Goal: Book appointment/travel/reservation: Book appointment/travel/reservation

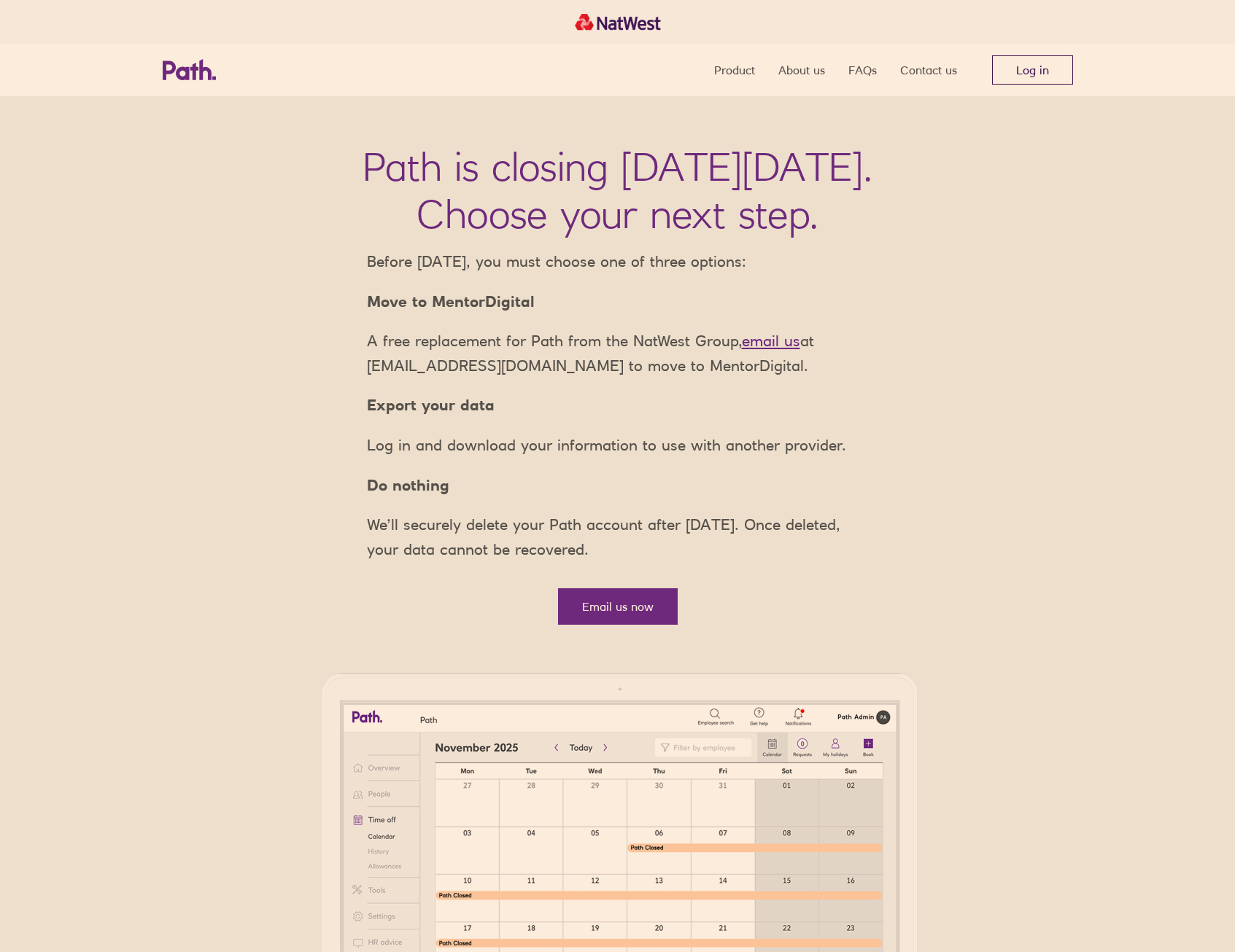
click at [1059, 69] on link "Log in" at bounding box center [1032, 70] width 81 height 30
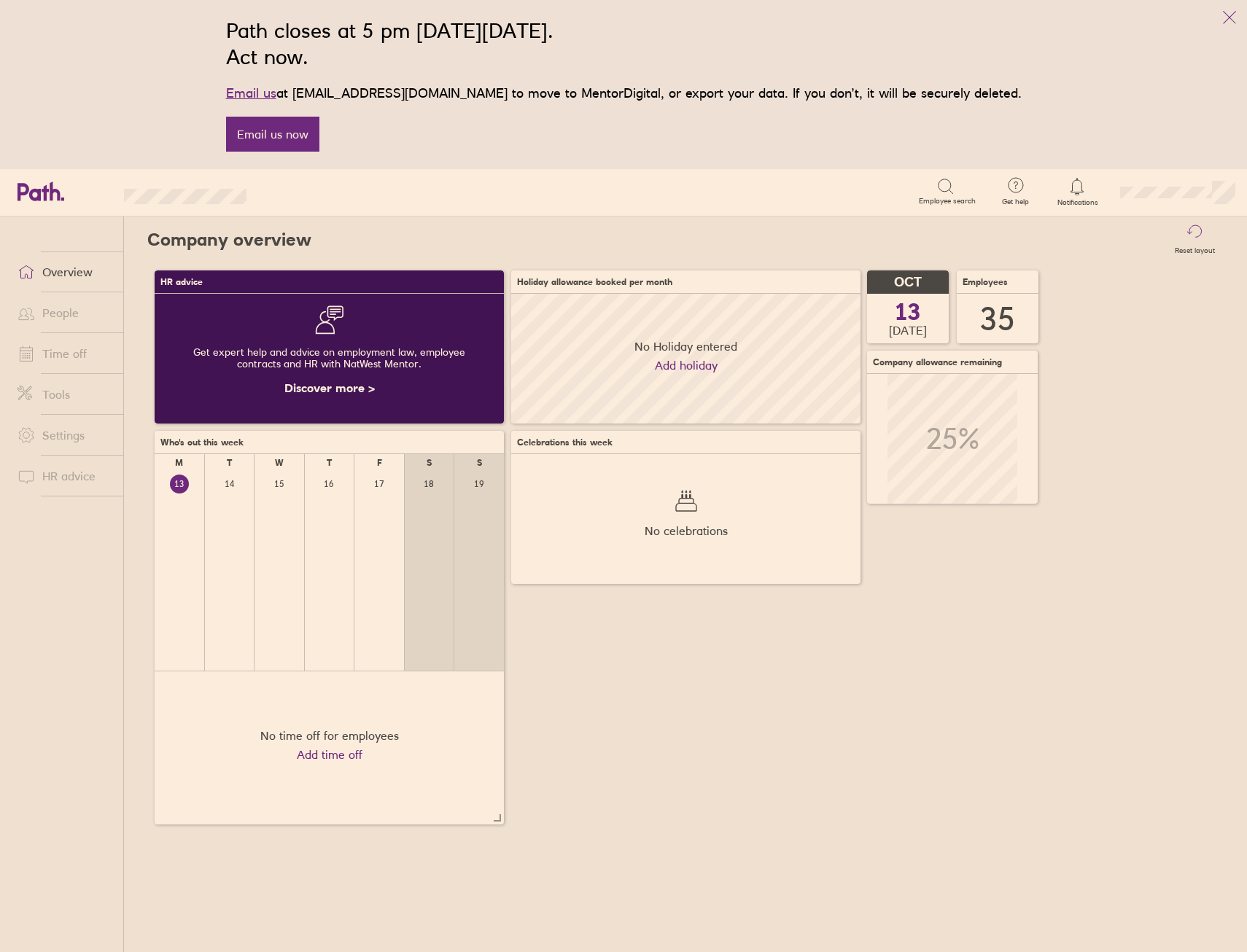
scroll to position [130, 350]
click at [70, 346] on link "Time off" at bounding box center [64, 354] width 117 height 30
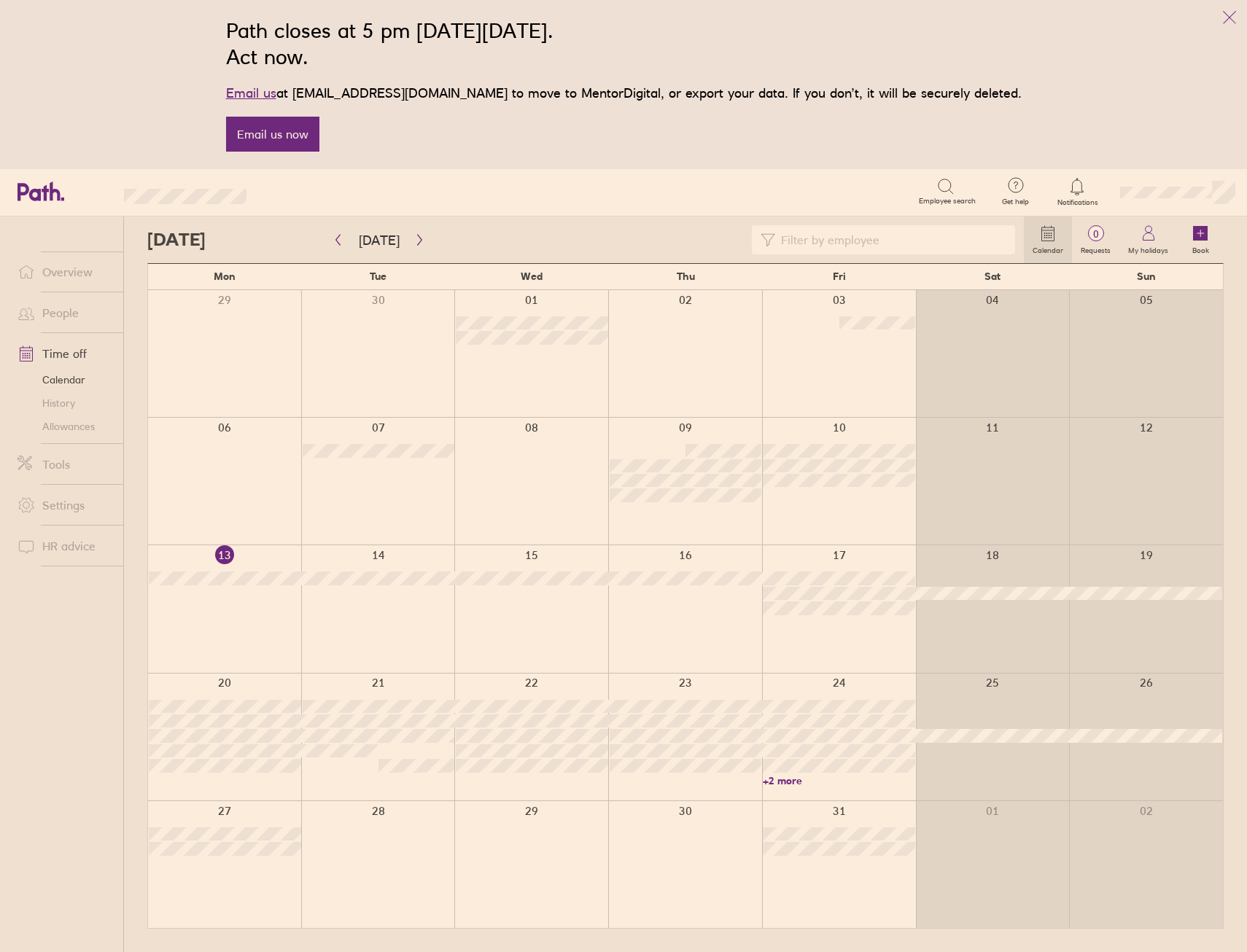
click at [678, 792] on div at bounding box center [685, 737] width 154 height 127
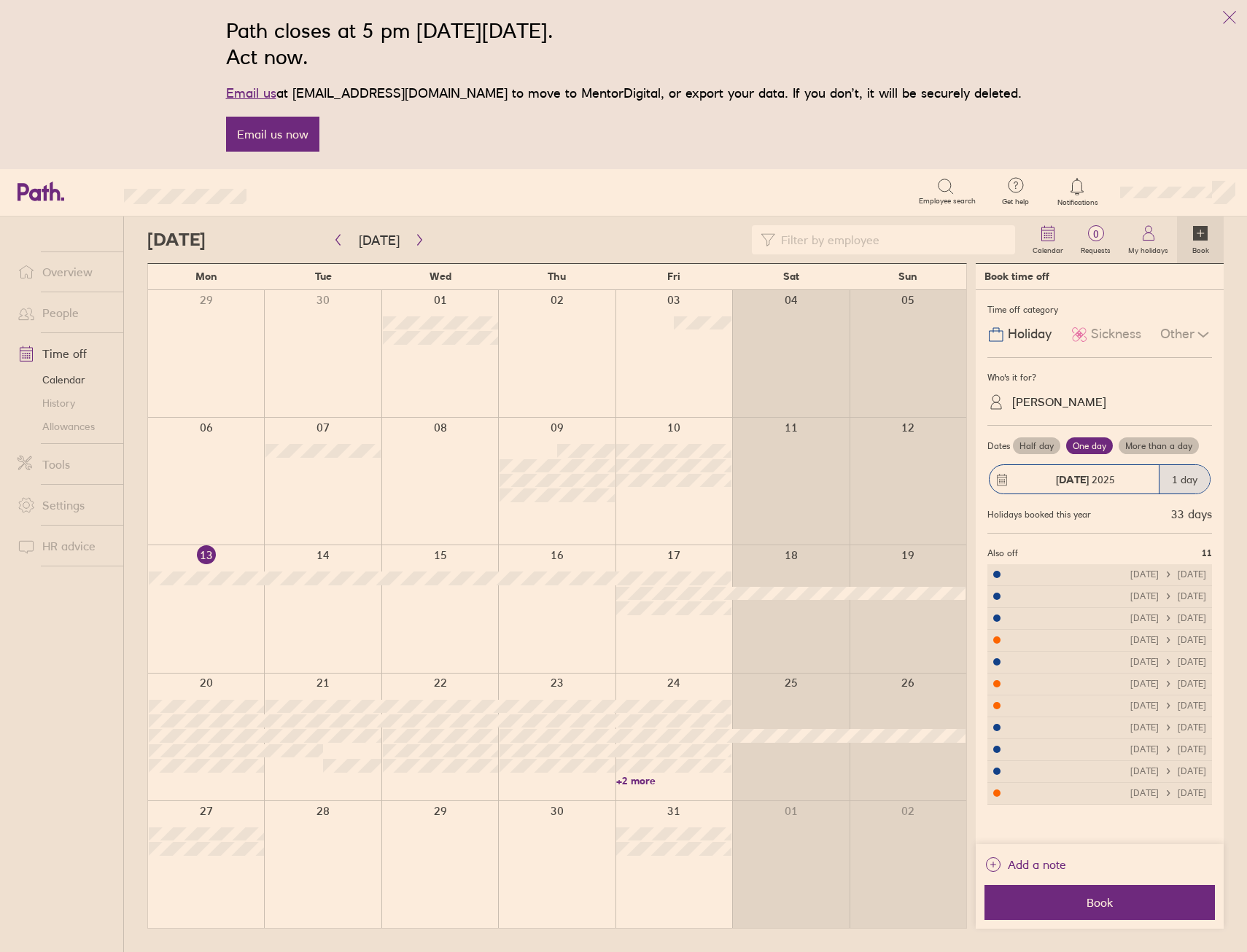
click at [775, 781] on div at bounding box center [791, 737] width 116 height 127
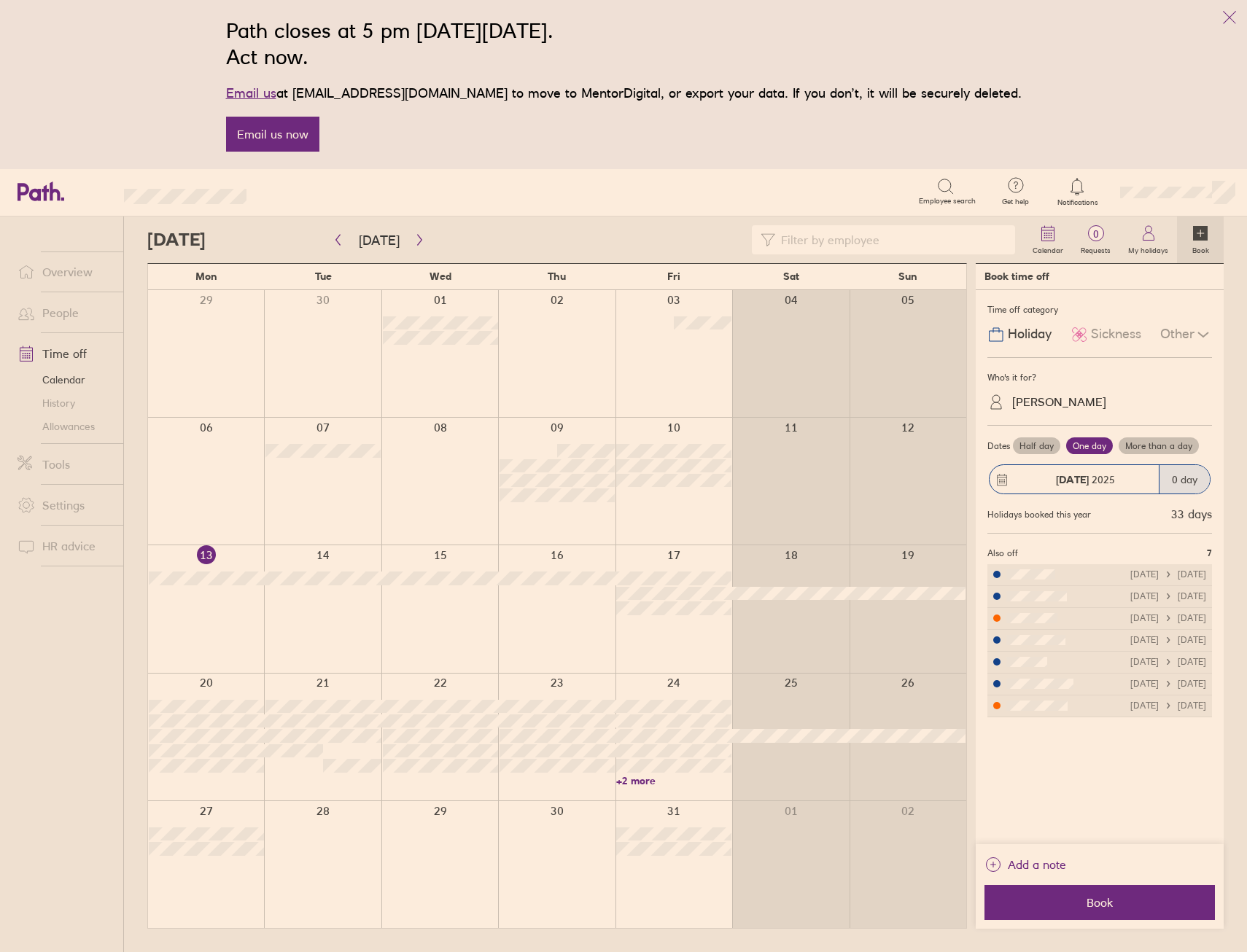
click at [1029, 444] on label "Half day" at bounding box center [1036, 446] width 48 height 17
click at [0, 0] on input "Half day" at bounding box center [0, 0] width 0 height 0
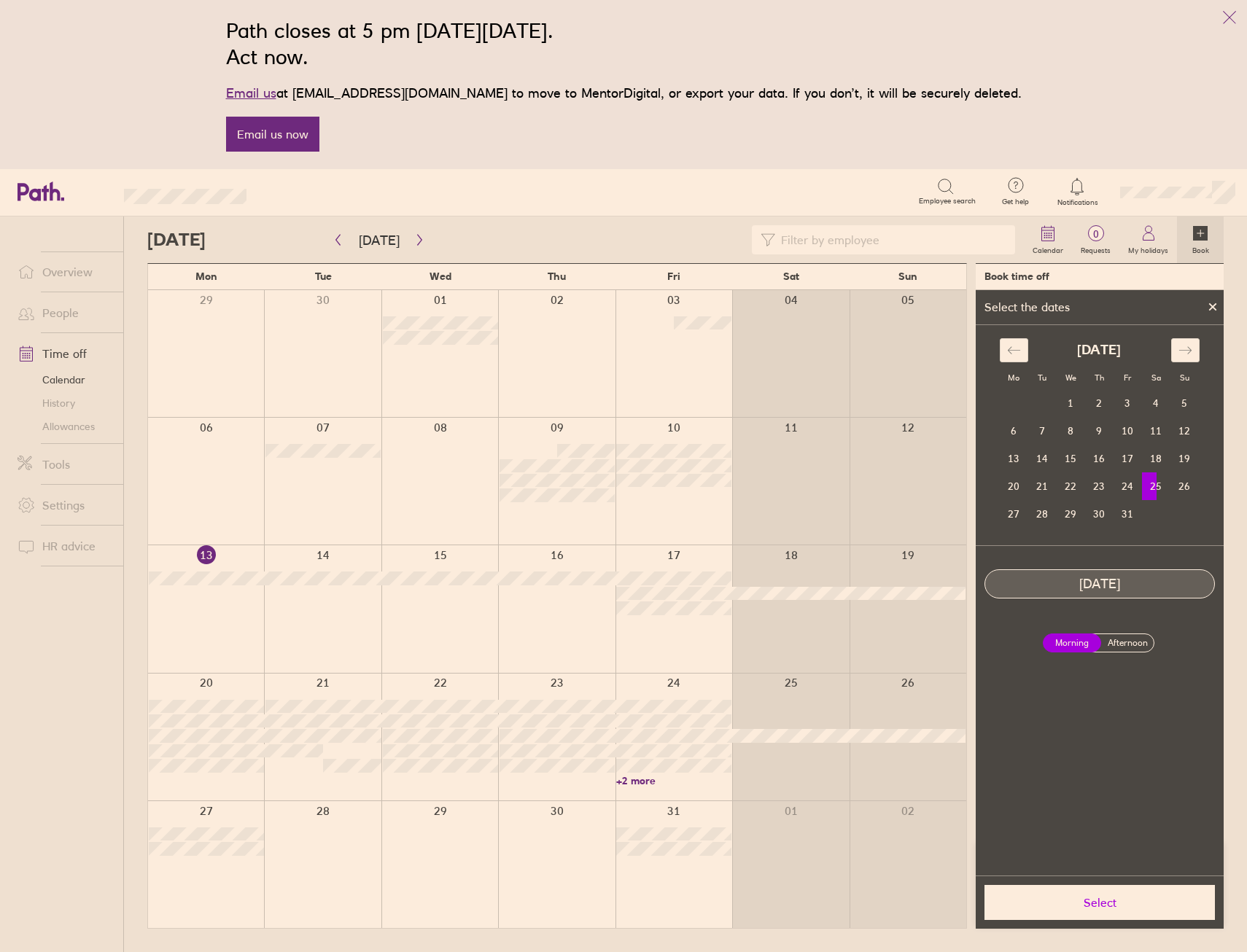
click at [1139, 641] on label "Afternoon" at bounding box center [1127, 643] width 58 height 17
click at [0, 0] on input "Afternoon" at bounding box center [0, 0] width 0 height 0
click at [1093, 486] on td "23" at bounding box center [1099, 487] width 29 height 28
click at [1093, 902] on span "Select" at bounding box center [1099, 903] width 210 height 13
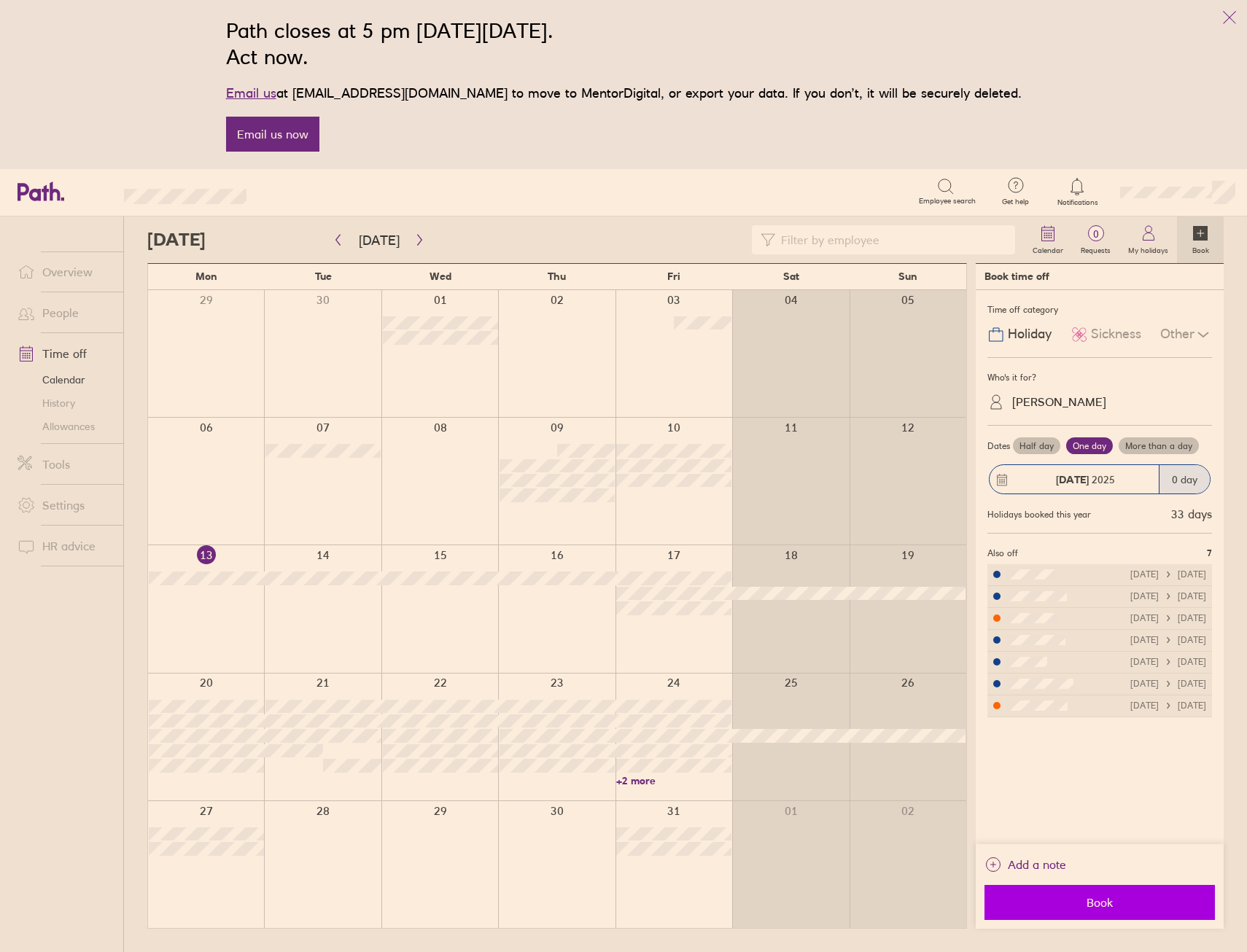
click at [1092, 903] on span "Book" at bounding box center [1099, 903] width 210 height 13
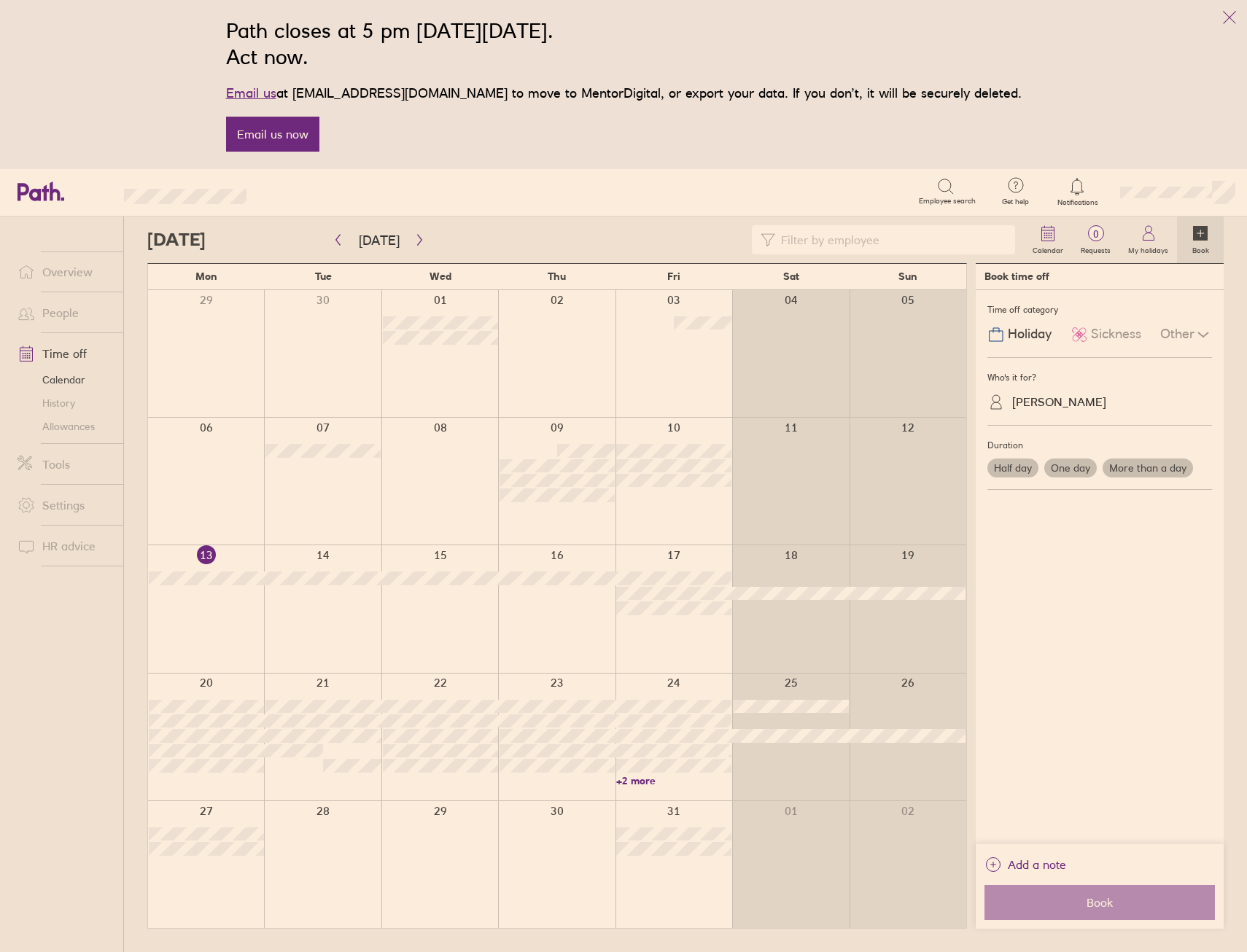
click at [795, 246] on input at bounding box center [890, 240] width 231 height 28
type input "r"
type input "rob"
click at [555, 696] on div at bounding box center [556, 737] width 116 height 127
click at [560, 685] on div at bounding box center [556, 737] width 116 height 127
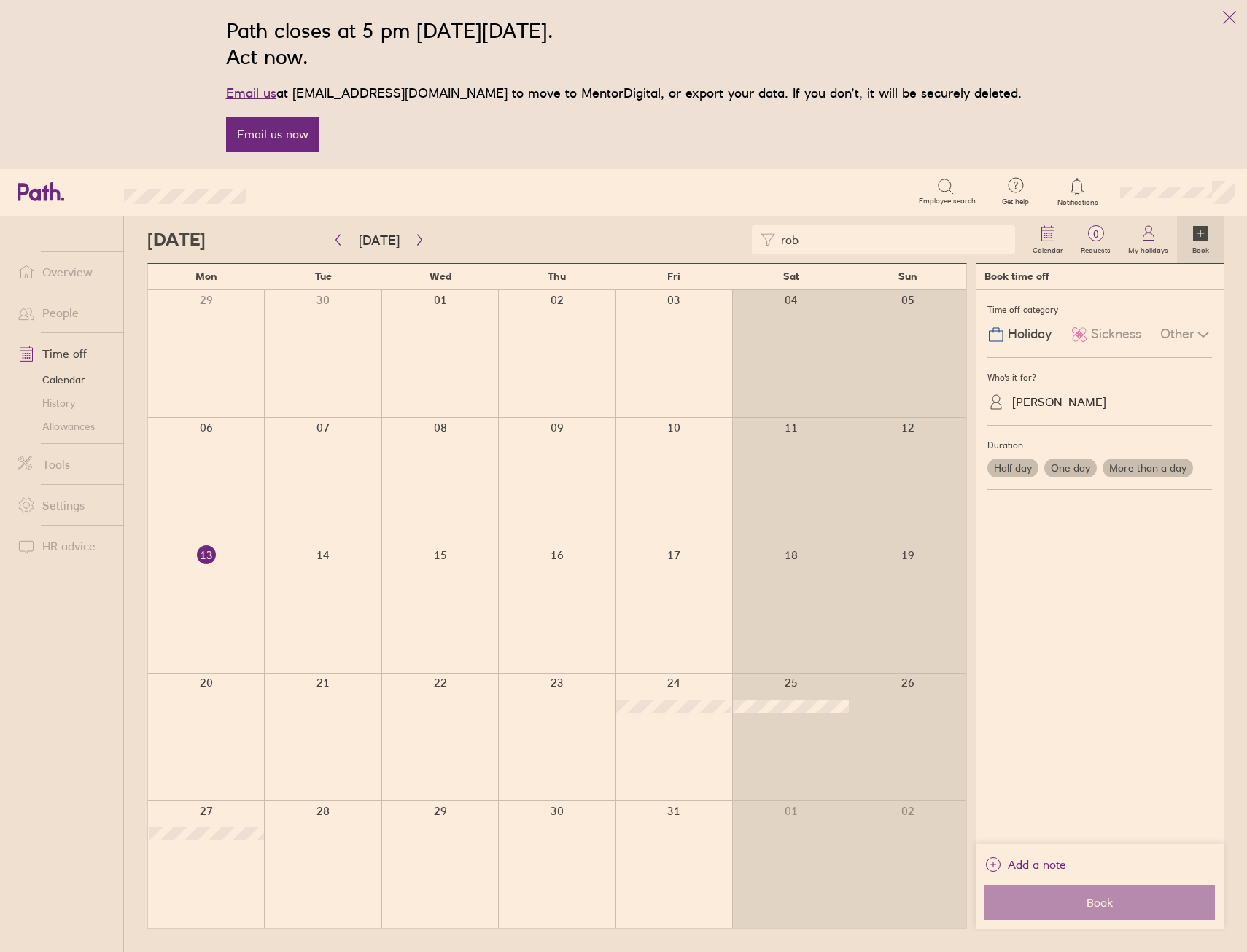
click at [560, 685] on div at bounding box center [556, 737] width 116 height 127
click at [1014, 463] on label "Half day" at bounding box center [1013, 469] width 51 height 19
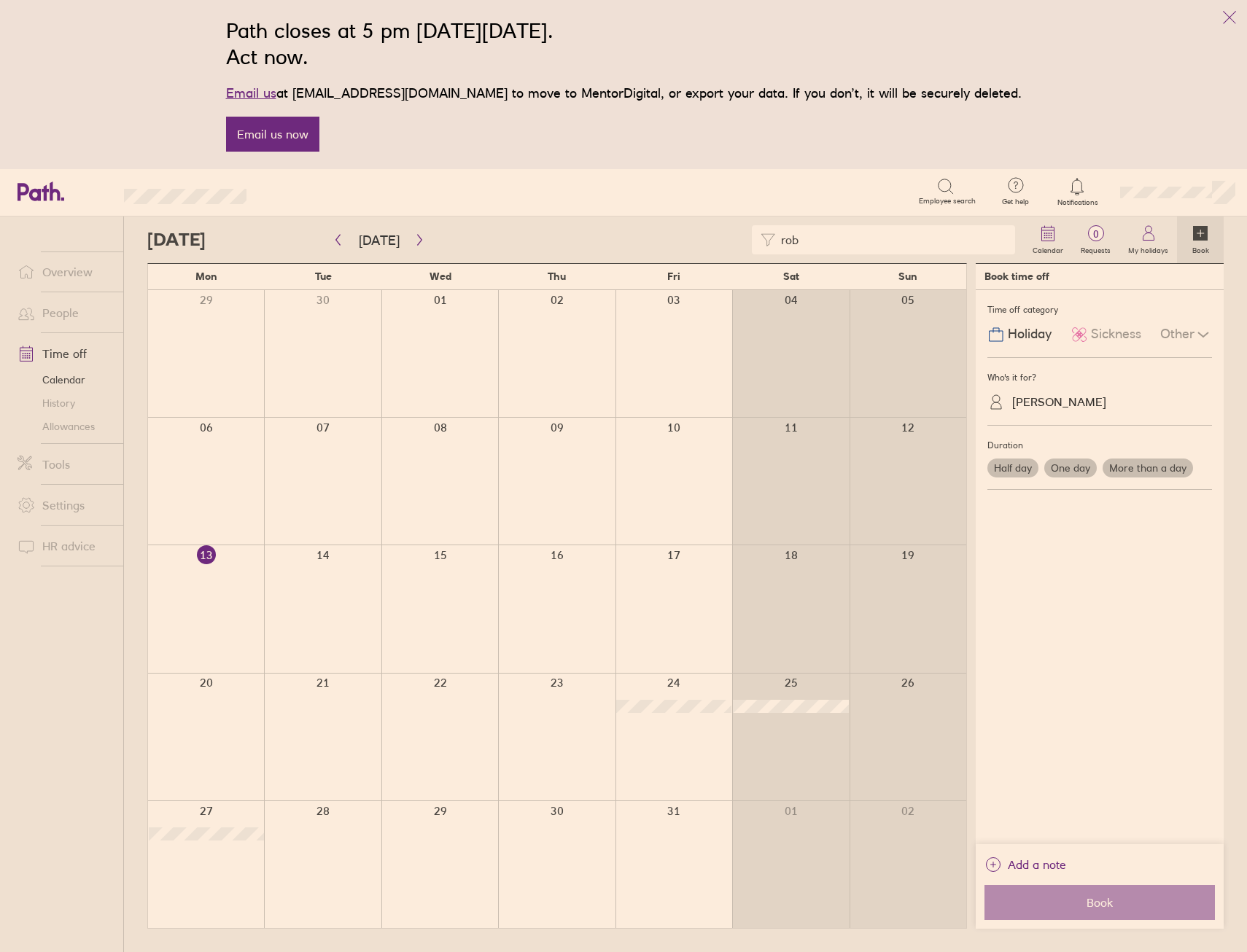
click at [0, 0] on input "Half day" at bounding box center [0, 0] width 0 height 0
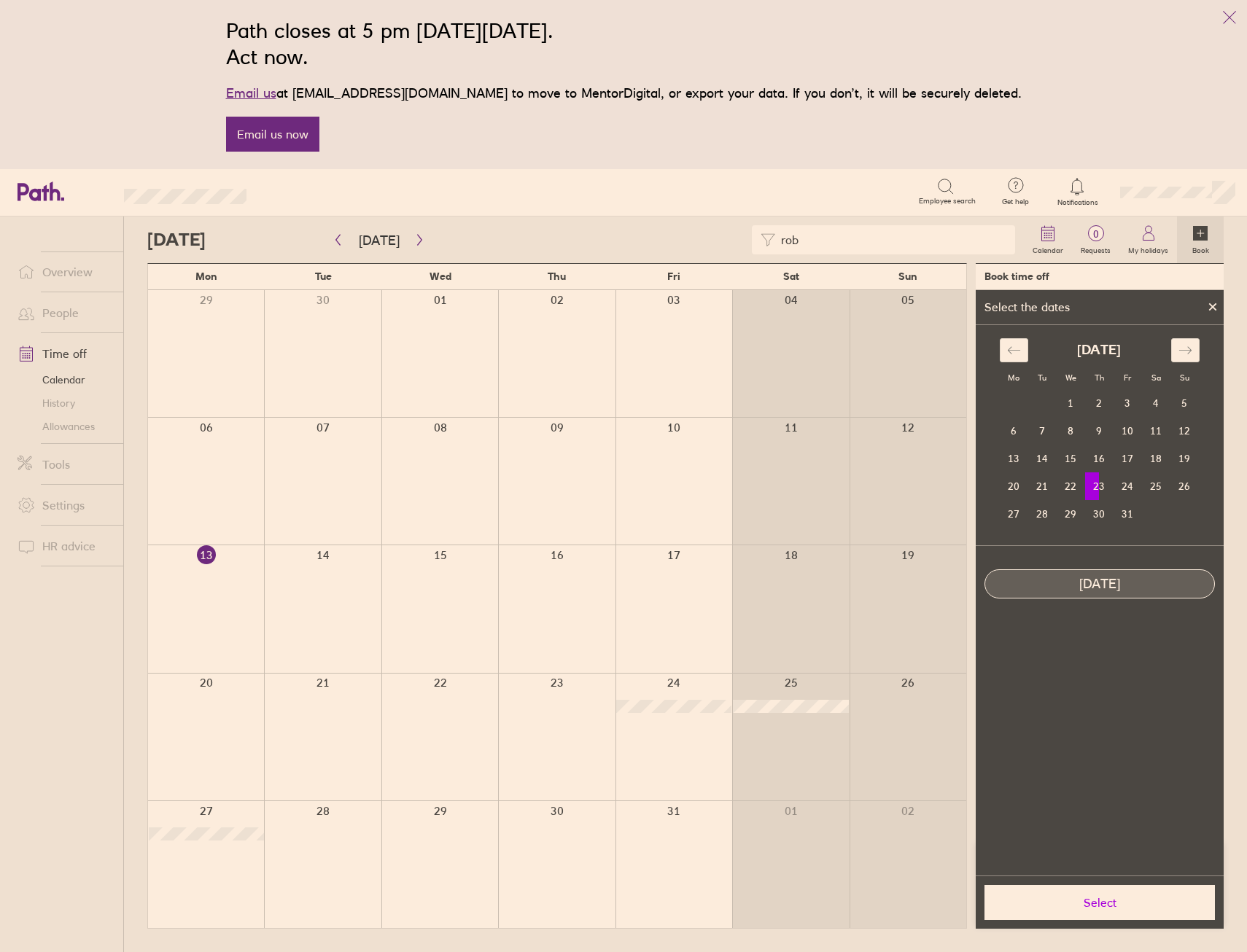
click at [1078, 896] on span "Select" at bounding box center [1099, 903] width 210 height 13
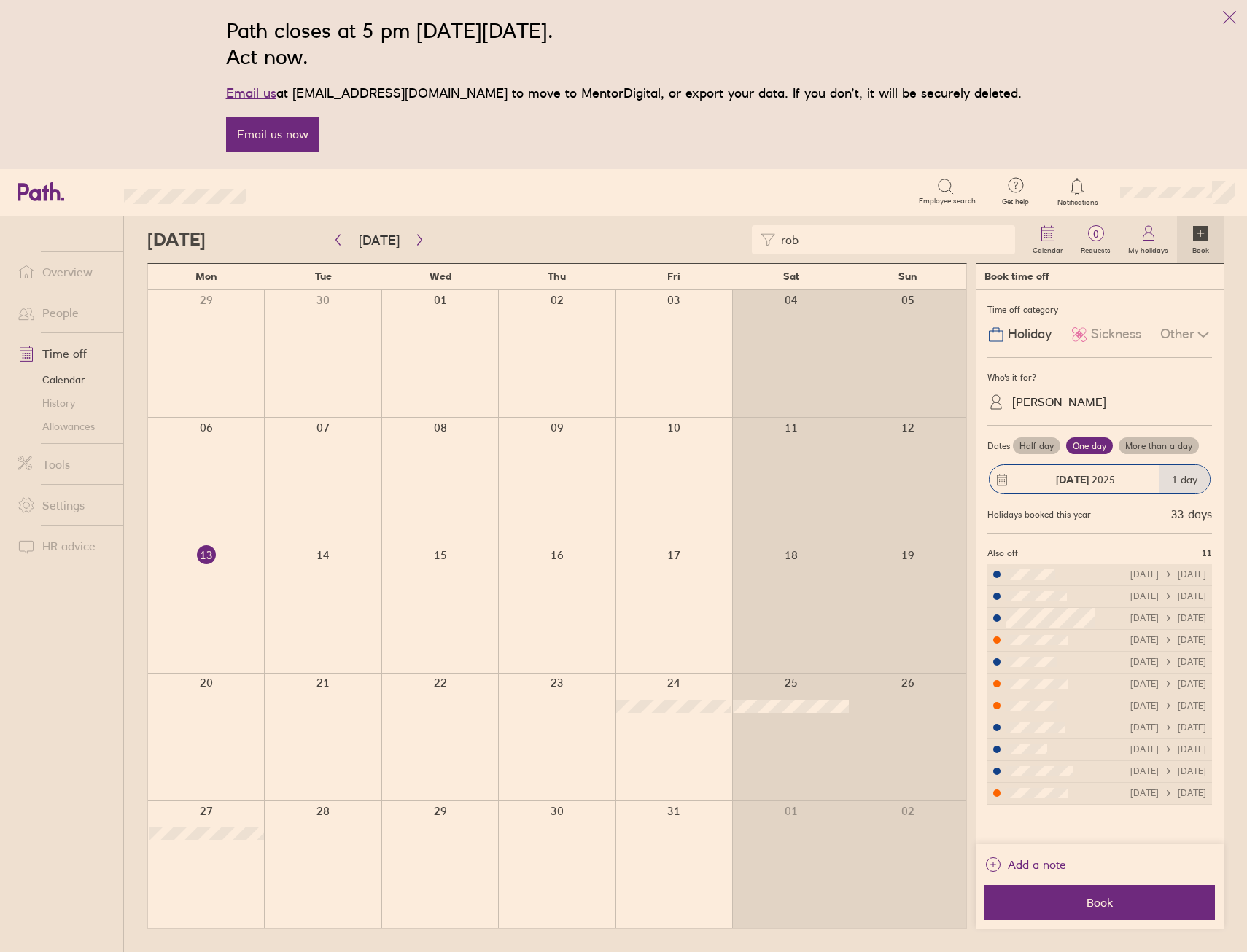
click at [1043, 439] on label "Half day" at bounding box center [1036, 446] width 48 height 17
click at [0, 0] on input "Half day" at bounding box center [0, 0] width 0 height 0
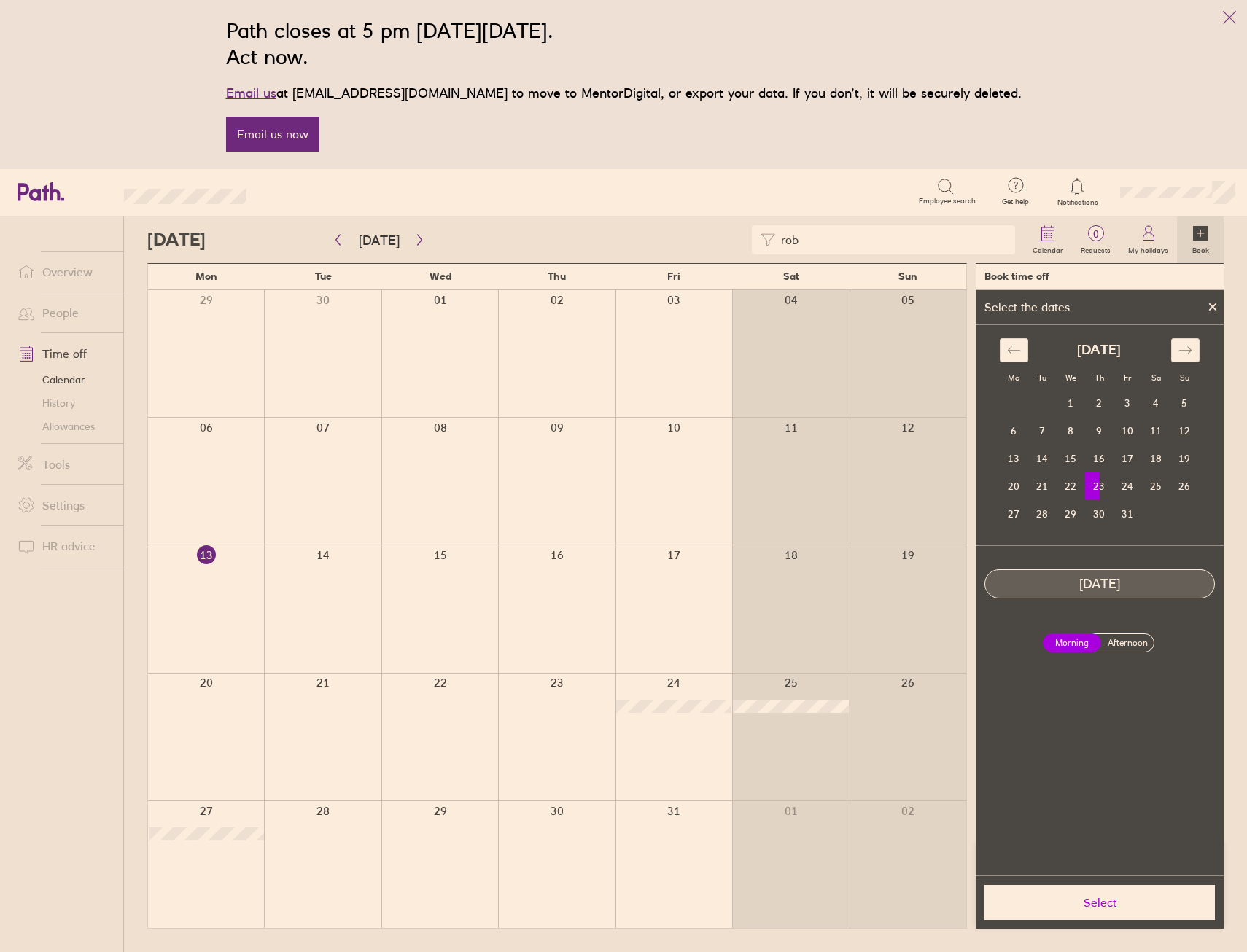
click at [1119, 637] on label "Afternoon" at bounding box center [1127, 643] width 58 height 17
click at [0, 0] on input "Afternoon" at bounding box center [0, 0] width 0 height 0
drag, startPoint x: 1076, startPoint y: 883, endPoint x: 1078, endPoint y: 890, distance: 7.3
click at [1076, 886] on div "Select" at bounding box center [1099, 902] width 248 height 53
click at [1080, 893] on button "Select" at bounding box center [1099, 903] width 231 height 35
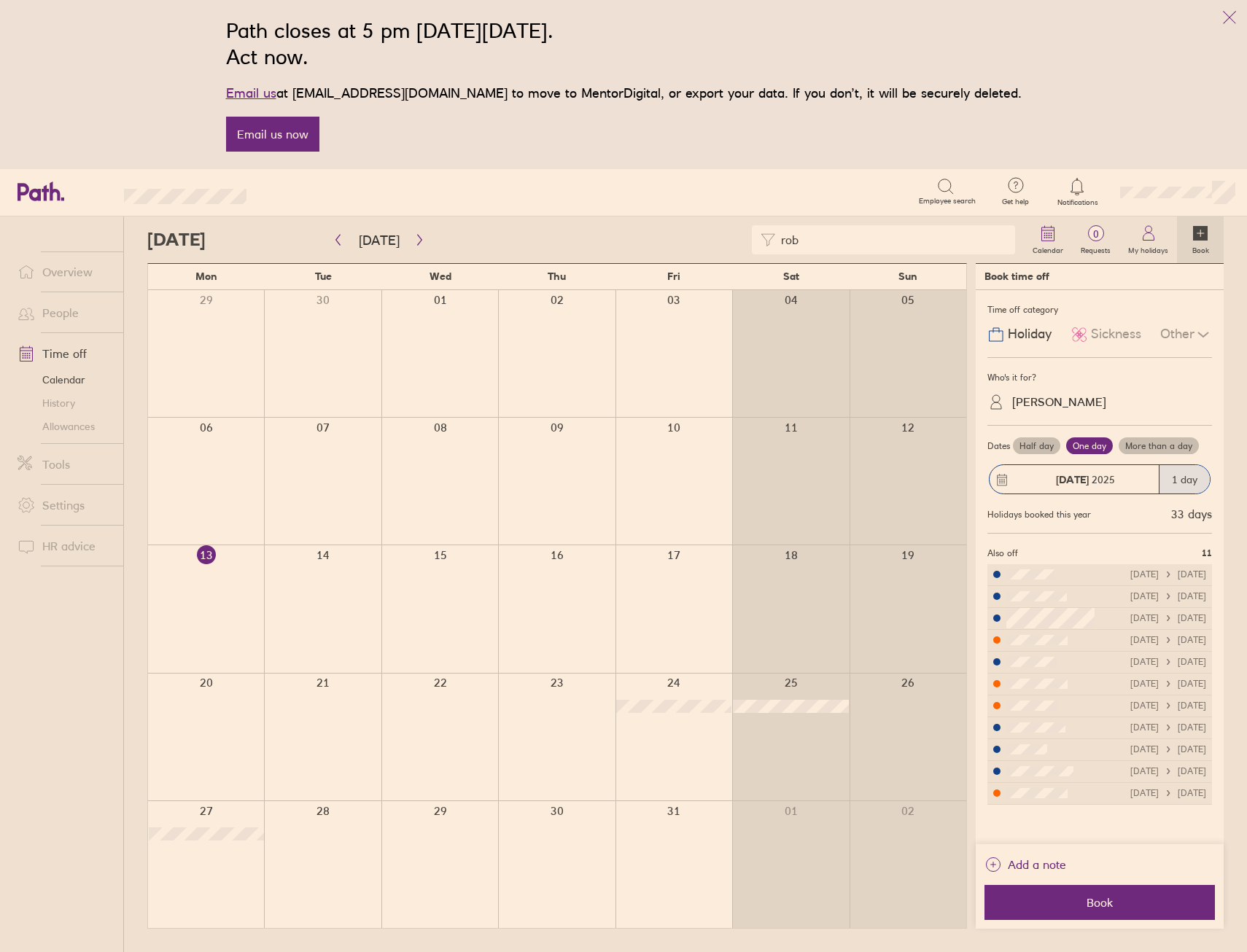
click at [1048, 443] on label "Half day" at bounding box center [1036, 446] width 48 height 17
click at [0, 0] on input "Half day" at bounding box center [0, 0] width 0 height 0
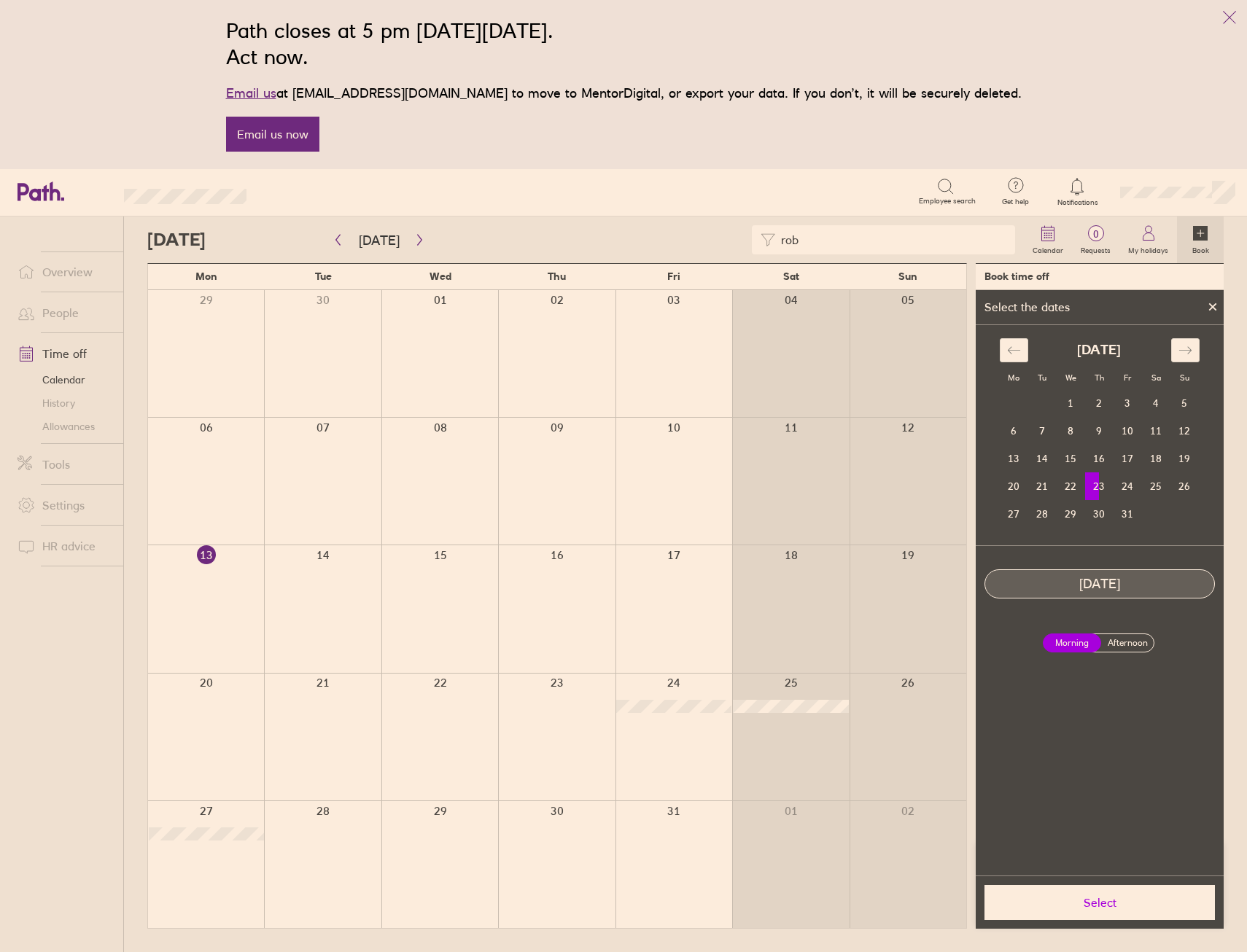
click at [1112, 640] on label "Afternoon" at bounding box center [1127, 643] width 58 height 17
click at [0, 0] on input "Afternoon" at bounding box center [0, 0] width 0 height 0
click at [1061, 905] on span "Select" at bounding box center [1099, 903] width 210 height 13
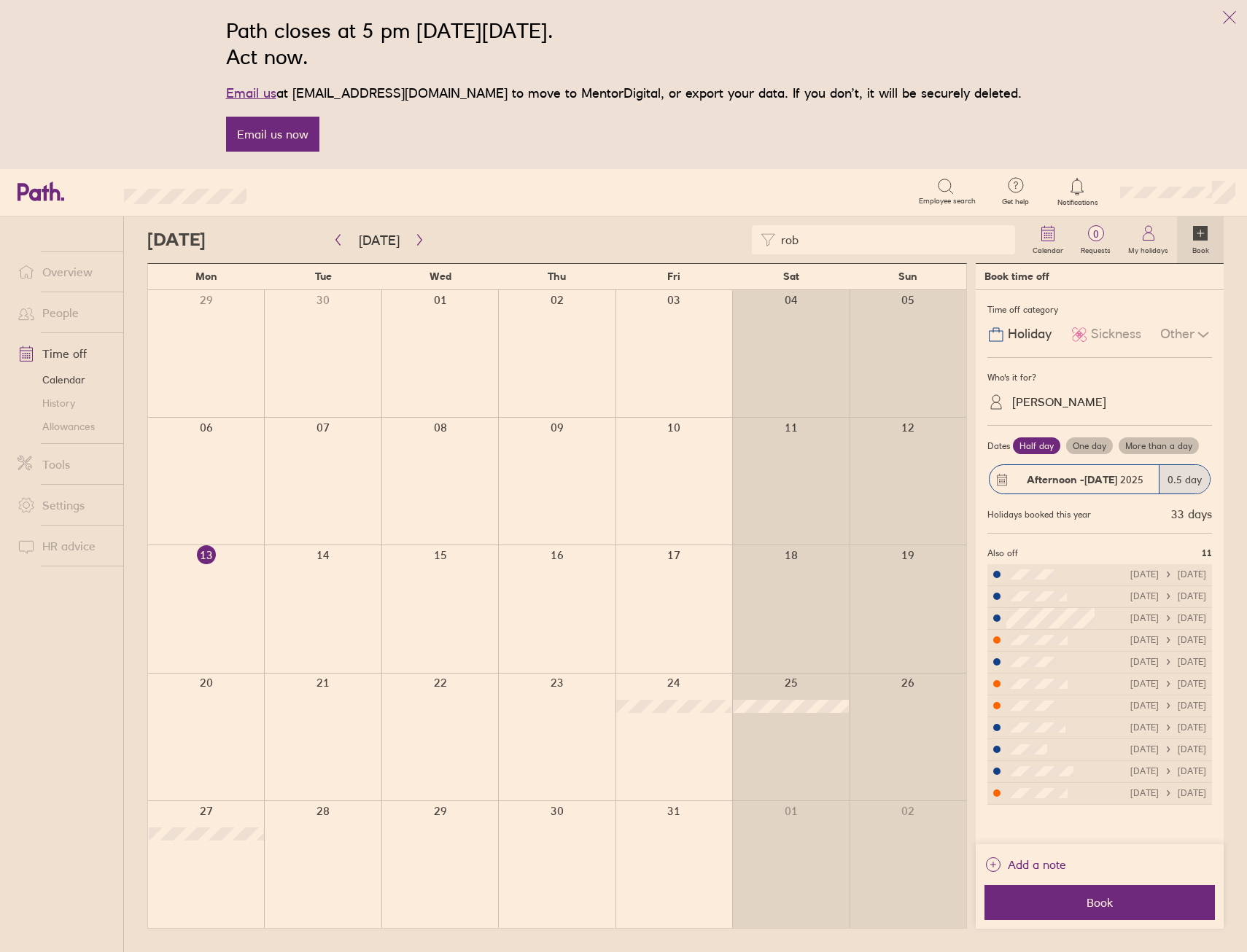
click at [1103, 883] on div "Add a note" at bounding box center [1099, 869] width 231 height 32
click at [1109, 910] on button "Book" at bounding box center [1099, 903] width 231 height 35
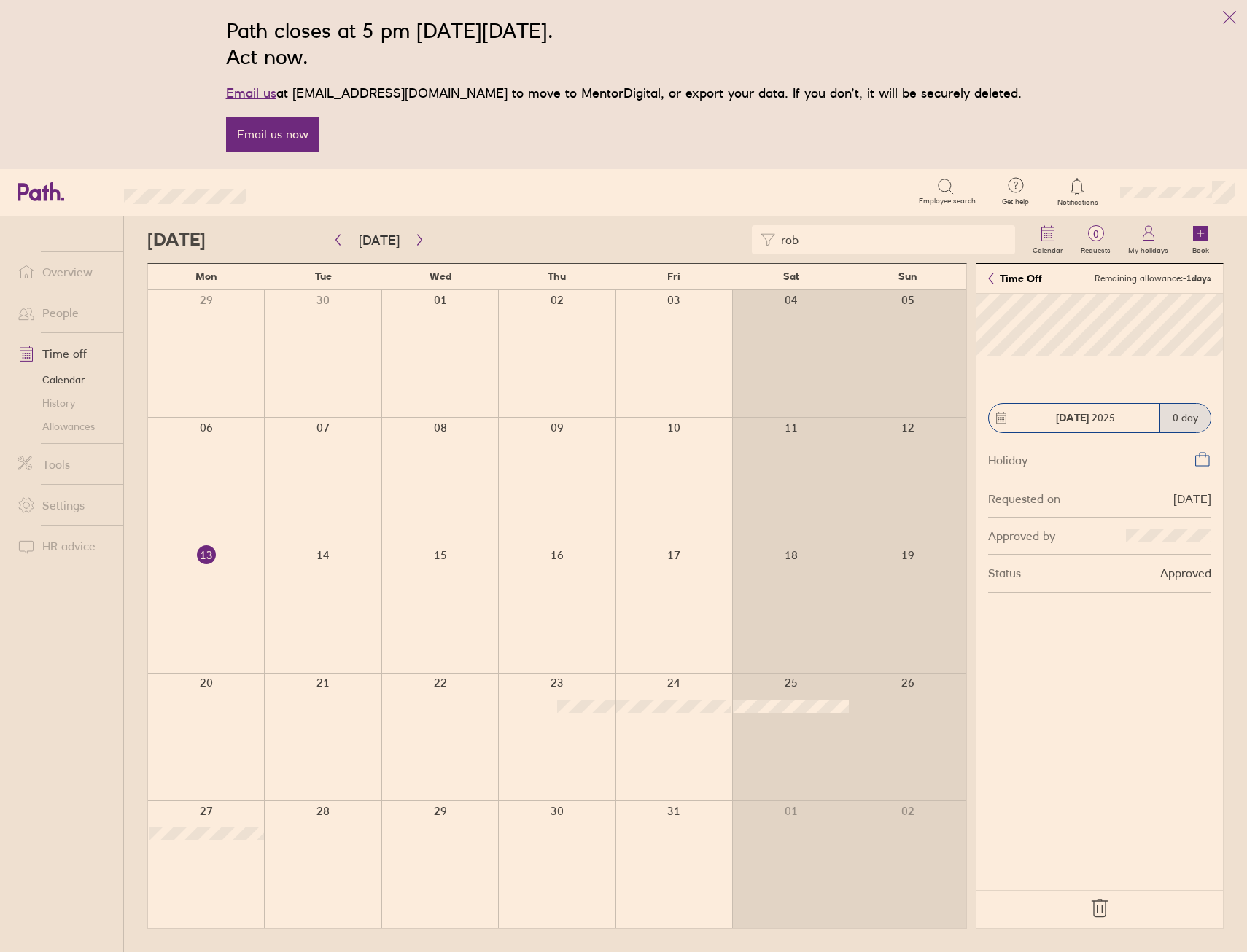
click at [1103, 911] on icon at bounding box center [1099, 909] width 16 height 17
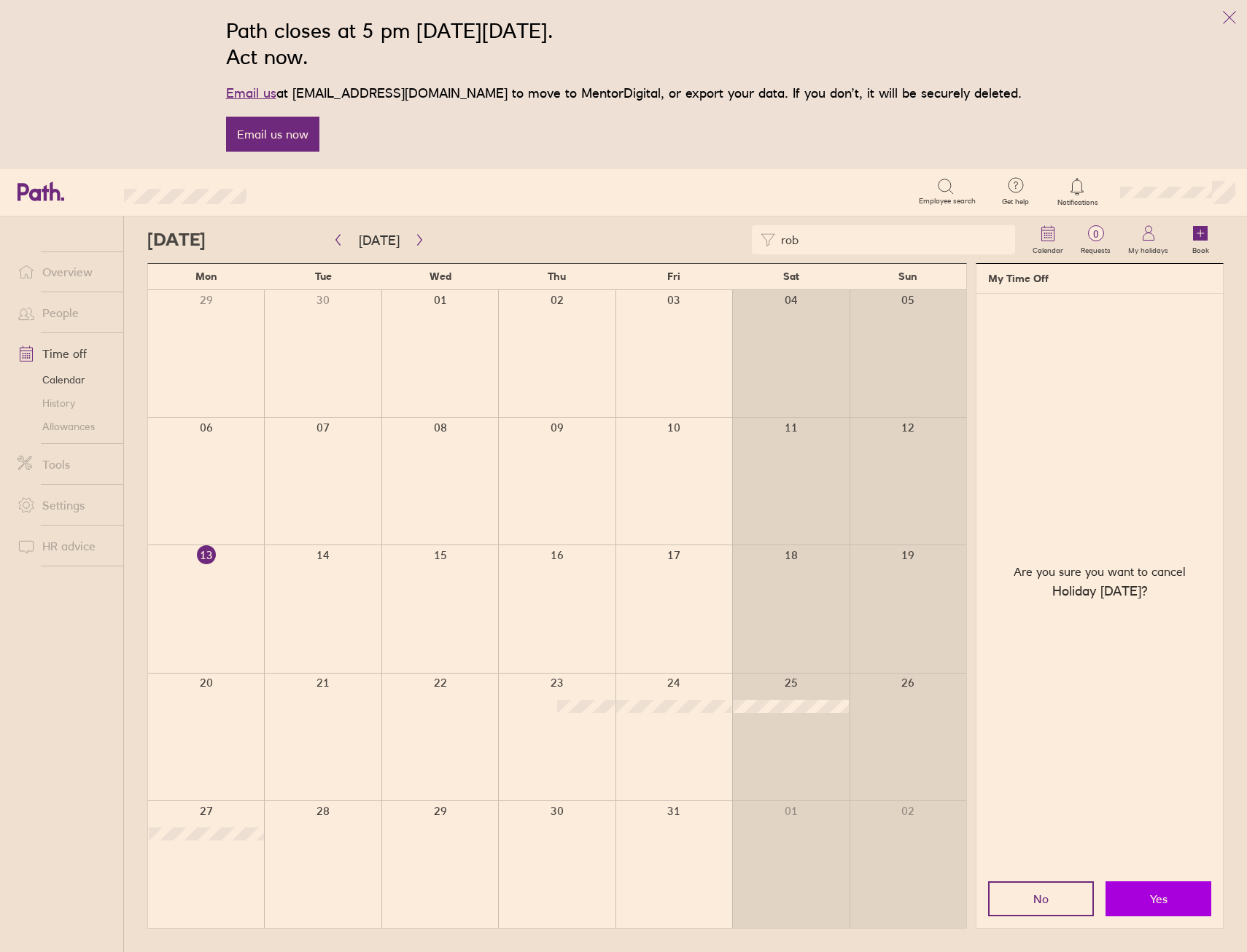
click at [1151, 901] on span "Yes" at bounding box center [1158, 899] width 17 height 13
